Goal: Task Accomplishment & Management: Complete application form

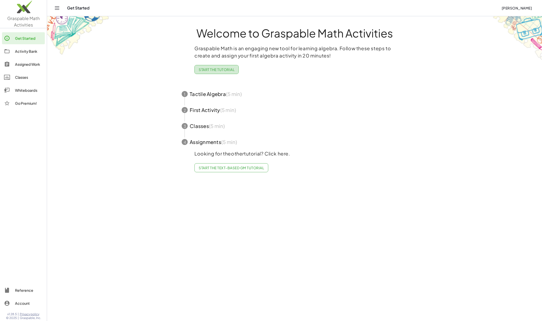
click at [213, 70] on span "Start the Tutorial" at bounding box center [217, 69] width 36 height 5
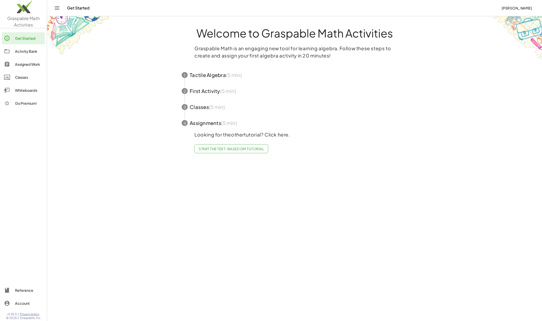
click at [213, 77] on span "button" at bounding box center [295, 75] width 238 height 16
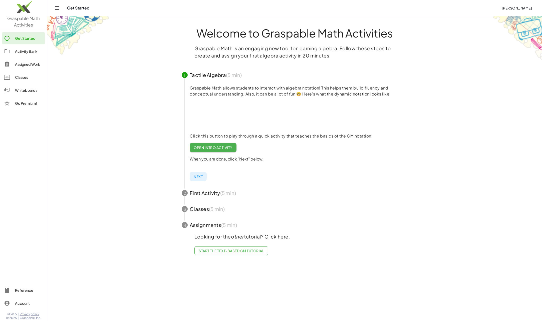
click at [219, 147] on span "Open Intro Activity" at bounding box center [213, 147] width 39 height 5
click at [217, 150] on link "Open Intro Activity" at bounding box center [213, 147] width 47 height 9
click at [195, 178] on span "Next" at bounding box center [198, 176] width 9 height 5
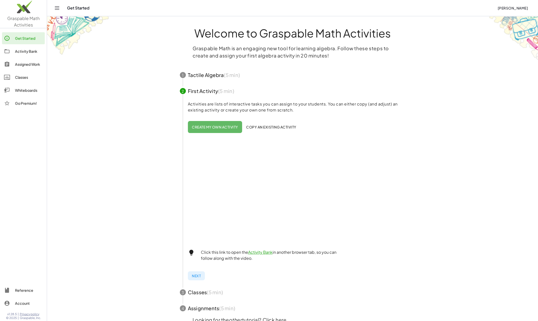
scroll to position [28, 0]
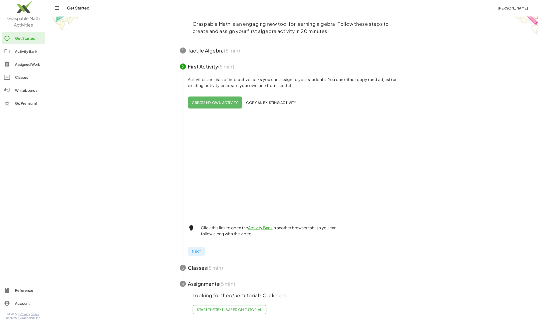
click at [228, 307] on span "Start the Text-based GM Tutorial" at bounding box center [229, 309] width 65 height 5
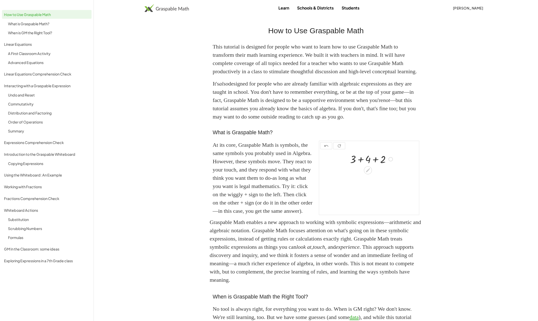
click at [360, 166] on div at bounding box center [372, 159] width 49 height 14
click at [361, 166] on div at bounding box center [372, 159] width 49 height 14
click at [360, 166] on div at bounding box center [372, 159] width 49 height 14
click at [368, 180] on div at bounding box center [372, 173] width 49 height 14
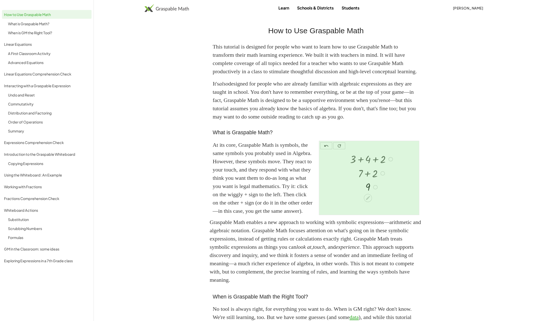
click at [376, 166] on div at bounding box center [372, 159] width 49 height 14
click at [374, 166] on div at bounding box center [372, 159] width 49 height 14
click at [390, 162] on div at bounding box center [390, 159] width 5 height 5
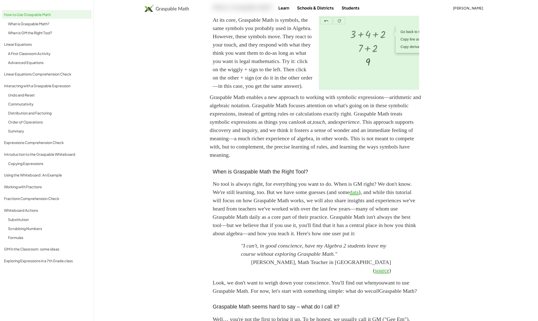
scroll to position [175, 0]
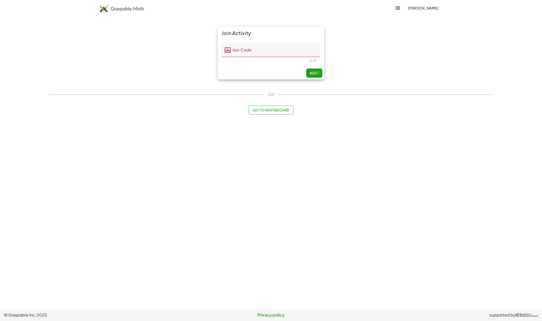
click at [429, 8] on span "[PERSON_NAME]" at bounding box center [423, 8] width 31 height 5
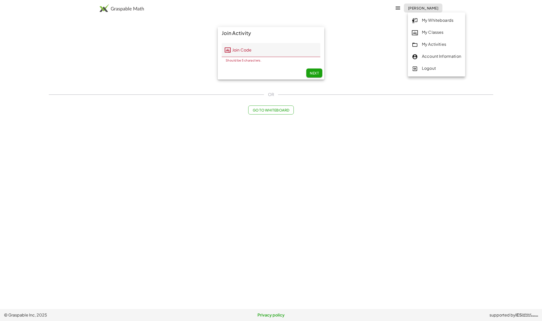
click at [432, 35] on div "My Classes" at bounding box center [436, 32] width 49 height 7
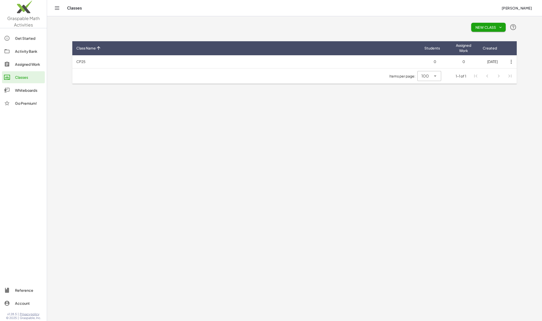
click at [77, 61] on td "CP25" at bounding box center [246, 61] width 348 height 13
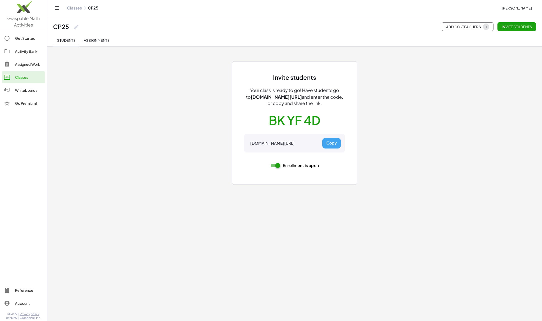
click at [281, 120] on button "BK YF 4D" at bounding box center [295, 121] width 52 height 16
click at [330, 145] on button "Copy" at bounding box center [331, 143] width 19 height 11
click at [290, 143] on div "gmacts.com/join-class/BKYF4D" at bounding box center [272, 143] width 45 height 5
drag, startPoint x: 299, startPoint y: 97, endPoint x: 246, endPoint y: 96, distance: 52.5
click at [246, 96] on div "Your class is ready to go! Have students go to gmacts.com/join-class and enter …" at bounding box center [294, 96] width 101 height 19
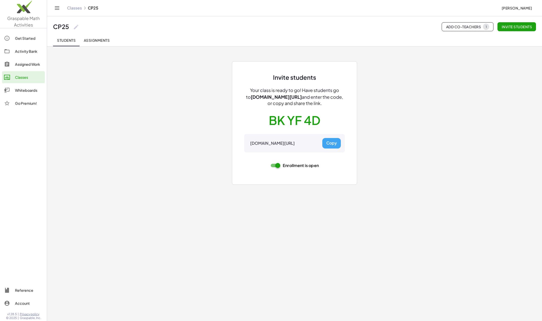
copy span "gmacts.com/join-class"
drag, startPoint x: 269, startPoint y: 120, endPoint x: 309, endPoint y: 120, distance: 40.0
click at [309, 120] on button "BK YF 4D" at bounding box center [295, 121] width 52 height 16
drag, startPoint x: 312, startPoint y: 144, endPoint x: 298, endPoint y: 144, distance: 14.0
click at [295, 144] on div "gmacts.com/join-class/BKYF4D" at bounding box center [272, 143] width 45 height 5
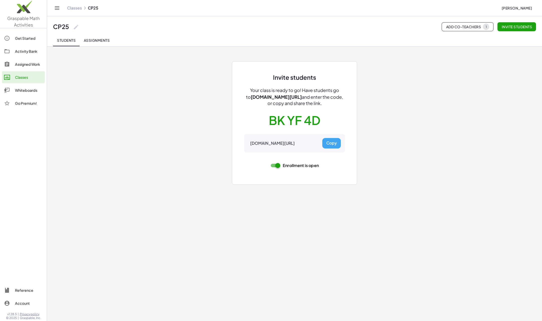
copy div "BKYF4D"
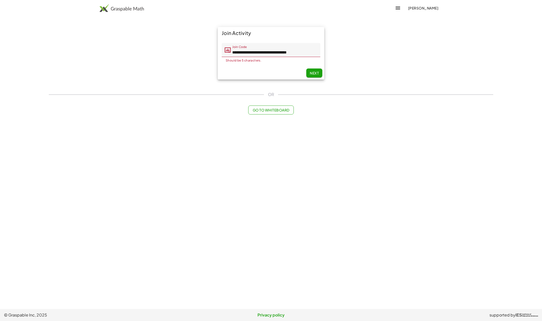
click at [277, 53] on input "**********" at bounding box center [276, 50] width 90 height 14
type input "******"
click at [313, 74] on span "Next" at bounding box center [314, 73] width 9 height 5
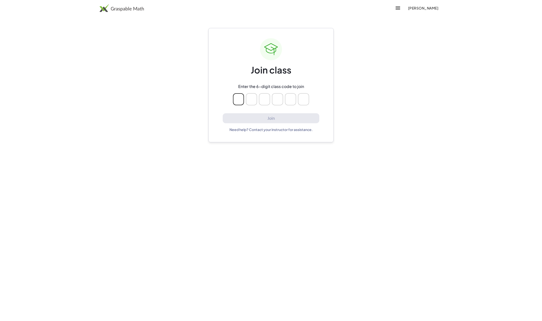
type input "*"
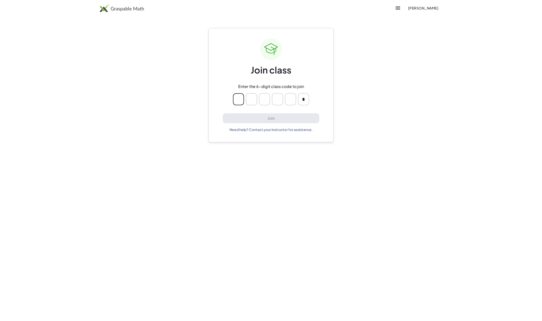
type input "*"
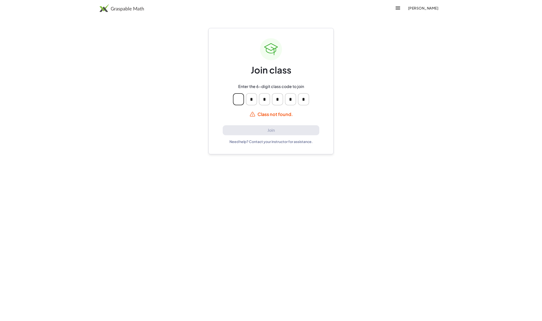
type input "*"
click at [237, 100] on input "*" at bounding box center [238, 99] width 11 height 12
type input "*"
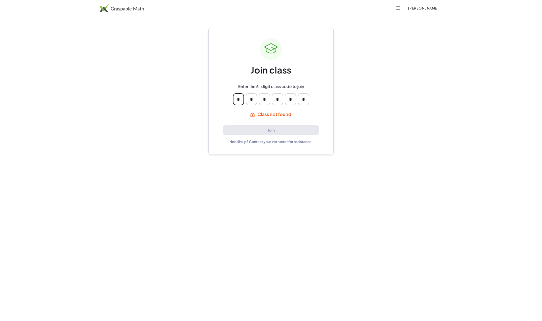
type input "*"
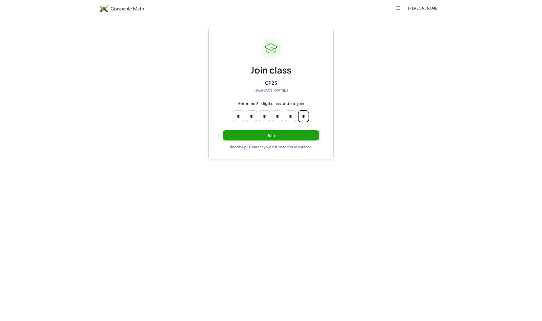
click at [260, 134] on button "Join" at bounding box center [271, 135] width 97 height 10
